Goal: Task Accomplishment & Management: Use online tool/utility

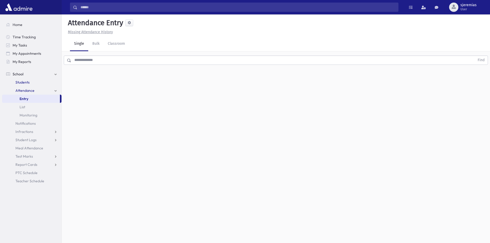
click at [25, 82] on span "Students" at bounding box center [22, 82] width 14 height 5
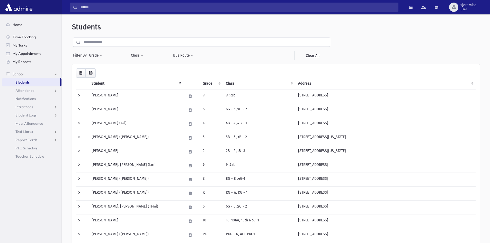
click at [101, 44] on input "text" at bounding box center [206, 42] width 250 height 9
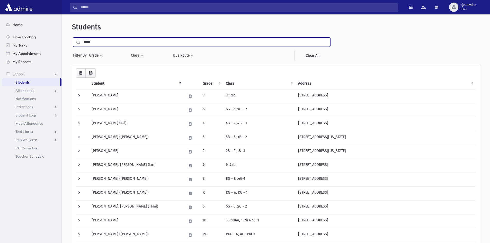
type input "*****"
click at [72, 38] on input "submit" at bounding box center [79, 41] width 14 height 7
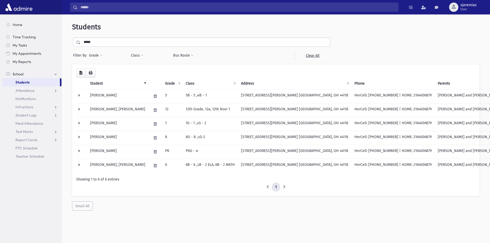
click at [284, 188] on li at bounding box center [284, 187] width 9 height 9
click at [29, 147] on span "PTC Schedule" at bounding box center [26, 148] width 22 height 5
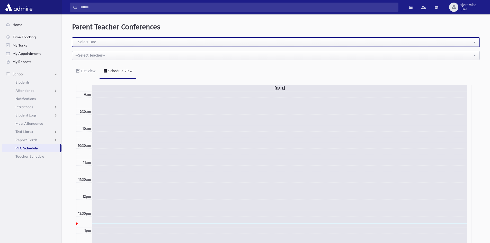
click at [150, 44] on div "--Select One--" at bounding box center [273, 41] width 397 height 5
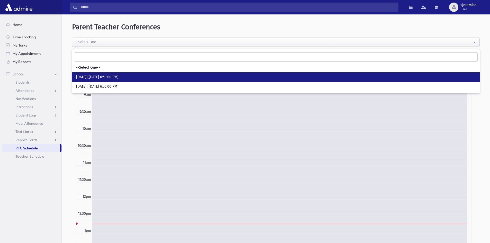
click at [119, 75] on span "12/01/2025 [12/01/25 6:50:00 PM]" at bounding box center [97, 77] width 42 height 5
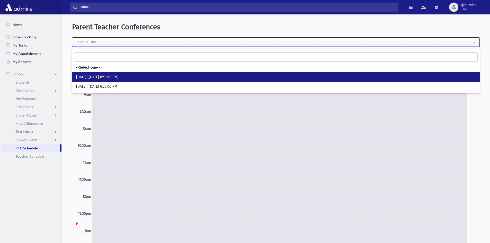
select select "**"
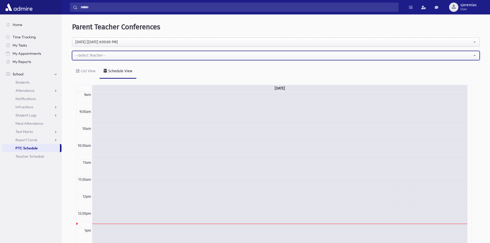
click at [120, 54] on div "--Select Teacher--" at bounding box center [273, 55] width 397 height 5
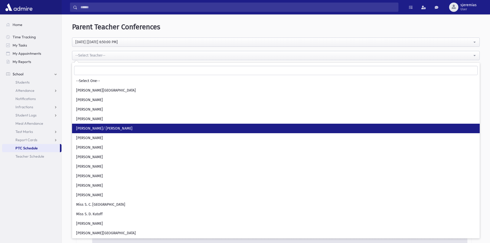
click at [102, 129] on span "Miss D. Nisenbaum/ Miss C. Gorelick" at bounding box center [104, 128] width 56 height 5
select select "****"
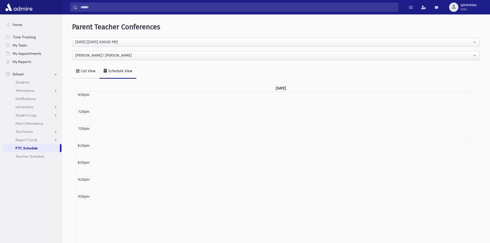
click at [91, 69] on div "List View" at bounding box center [88, 71] width 16 height 4
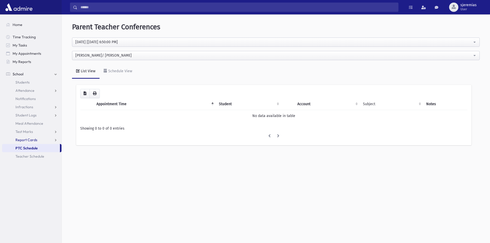
click at [31, 139] on span "Report Cards" at bounding box center [26, 140] width 22 height 5
click at [28, 147] on span "Entry" at bounding box center [24, 148] width 9 height 5
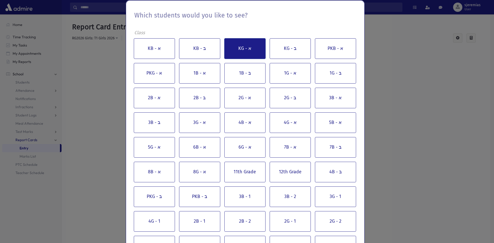
click at [246, 46] on button "KG - א" at bounding box center [244, 48] width 41 height 21
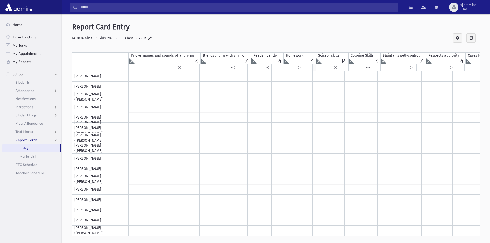
scroll to position [54, 0]
click at [146, 78] on input "text" at bounding box center [159, 76] width 61 height 10
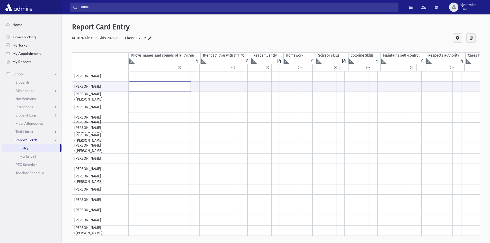
click at [145, 82] on input "text" at bounding box center [159, 87] width 61 height 10
